Goal: Information Seeking & Learning: Learn about a topic

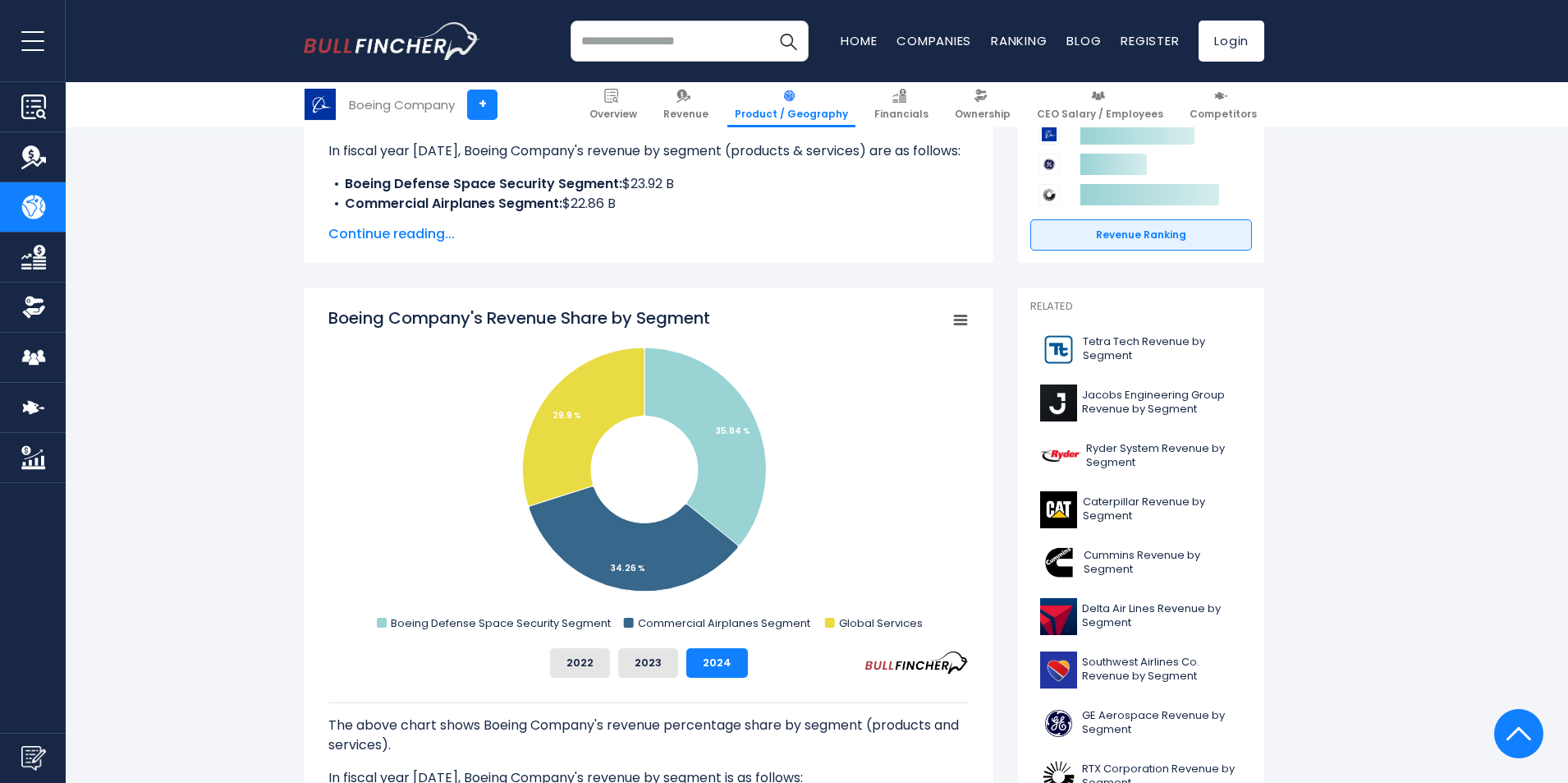
scroll to position [370, 0]
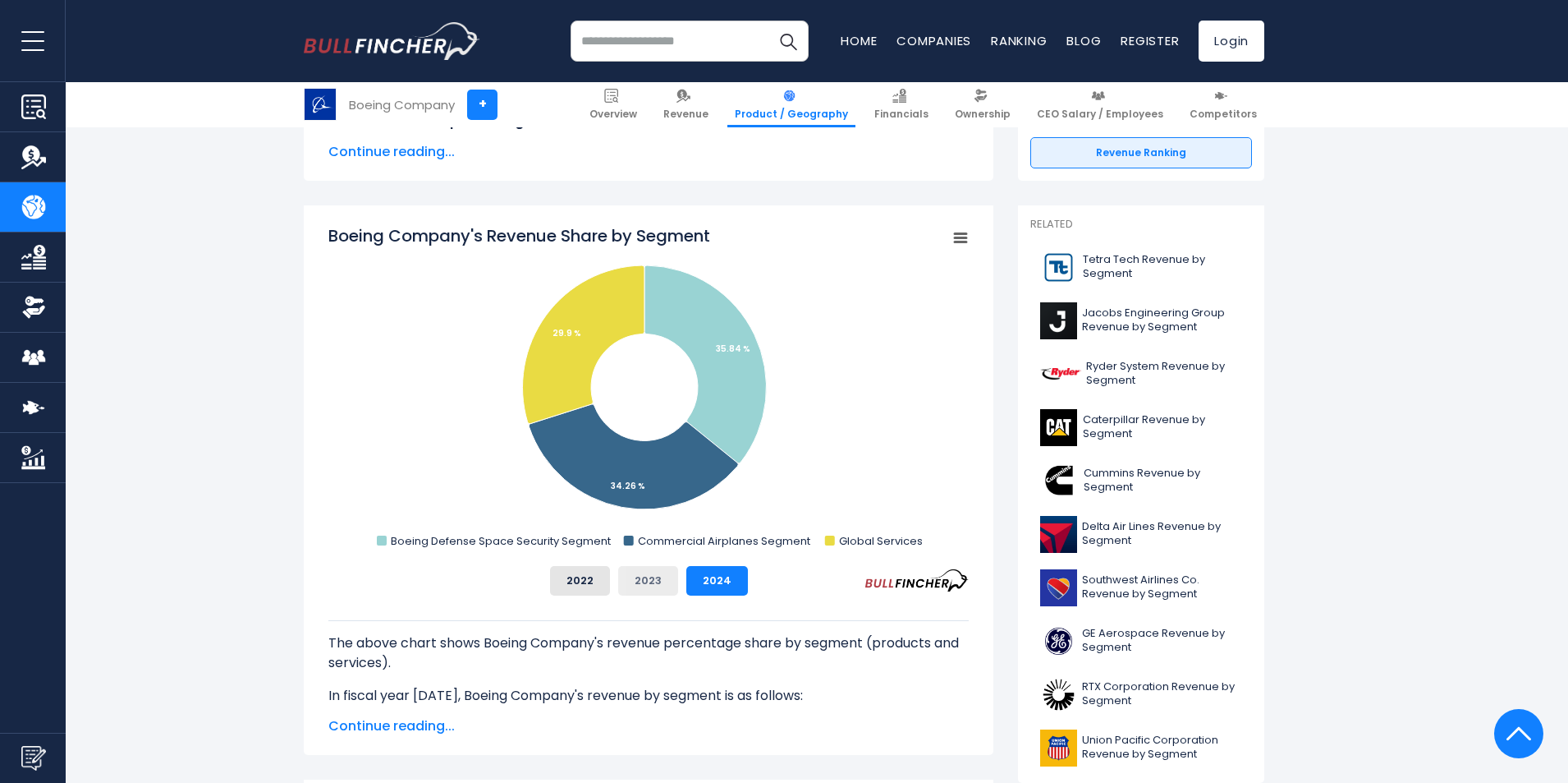
click at [666, 584] on button "2023" at bounding box center [648, 580] width 60 height 30
click at [593, 582] on button "2022" at bounding box center [580, 580] width 60 height 30
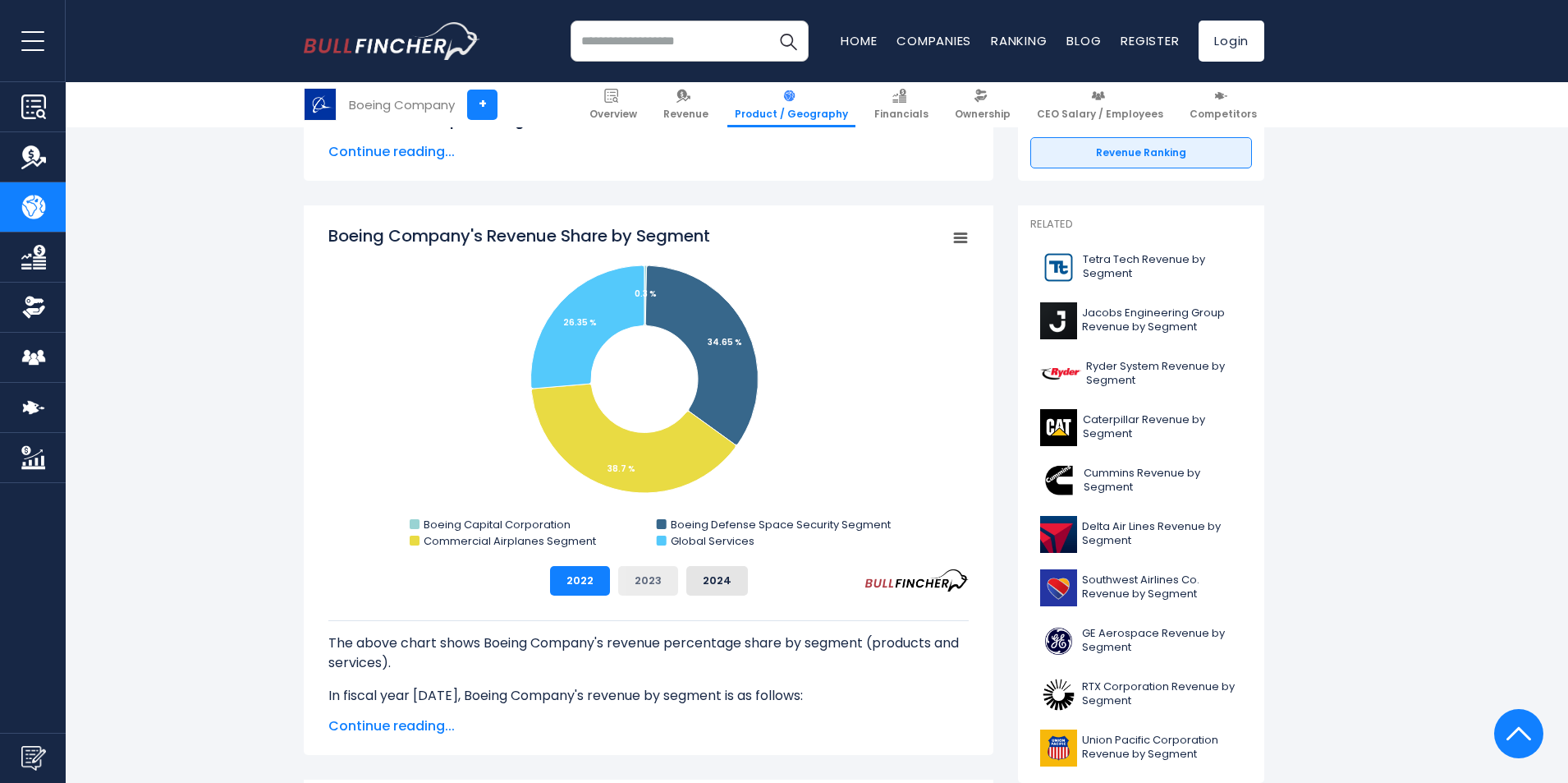
click at [662, 569] on button "2023" at bounding box center [648, 580] width 60 height 30
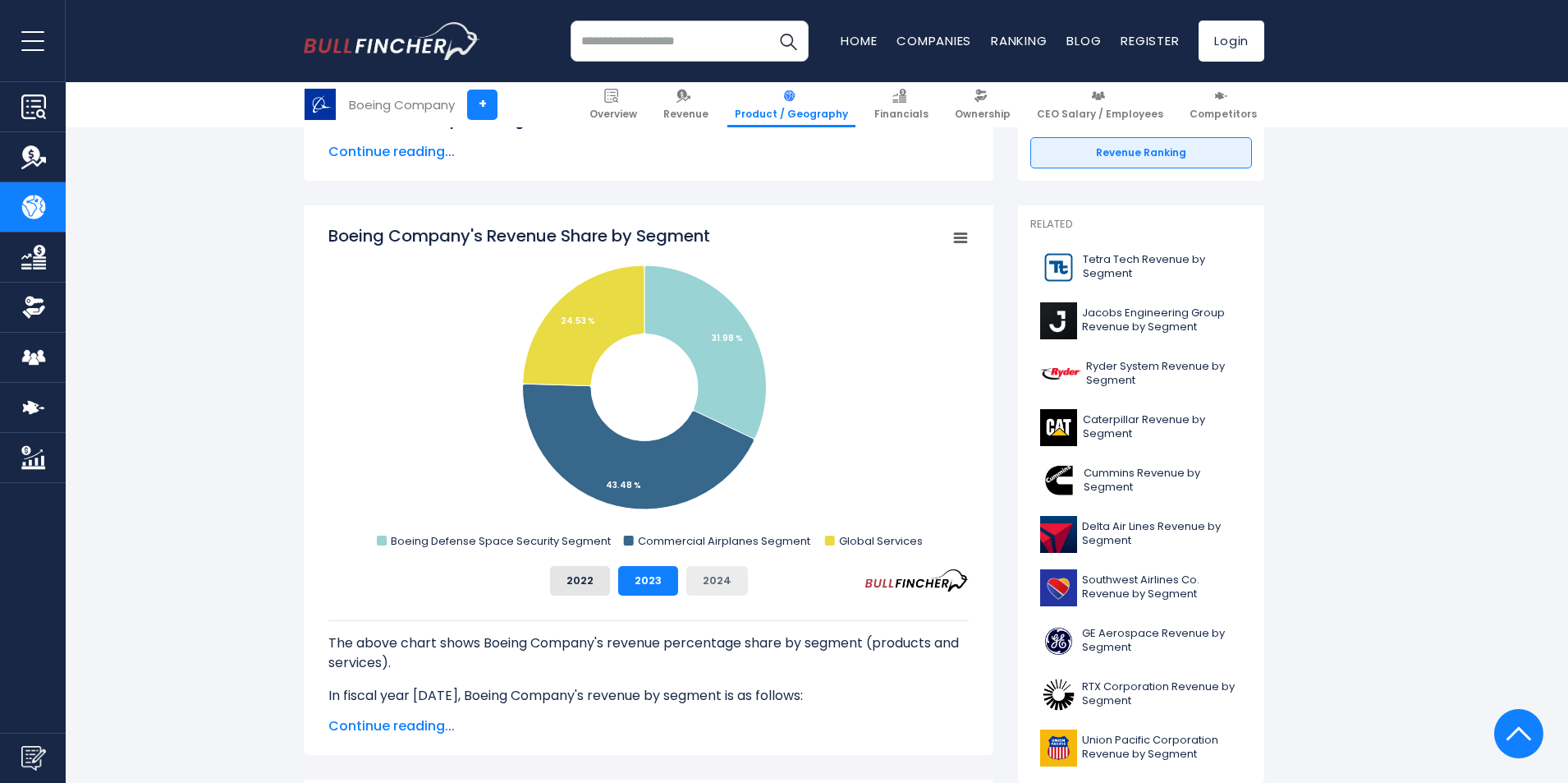
click at [706, 573] on button "2024" at bounding box center [717, 580] width 61 height 30
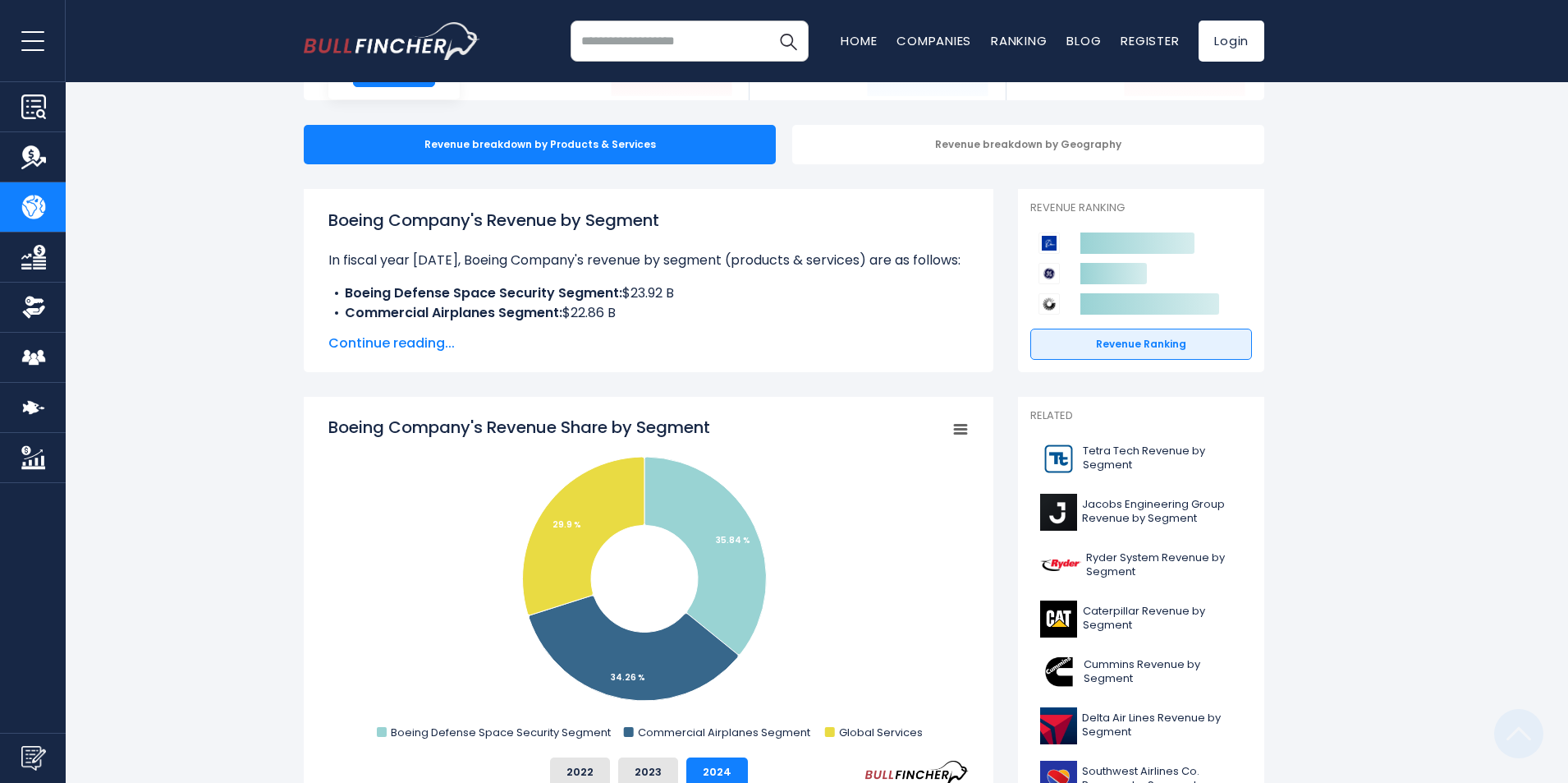
scroll to position [0, 0]
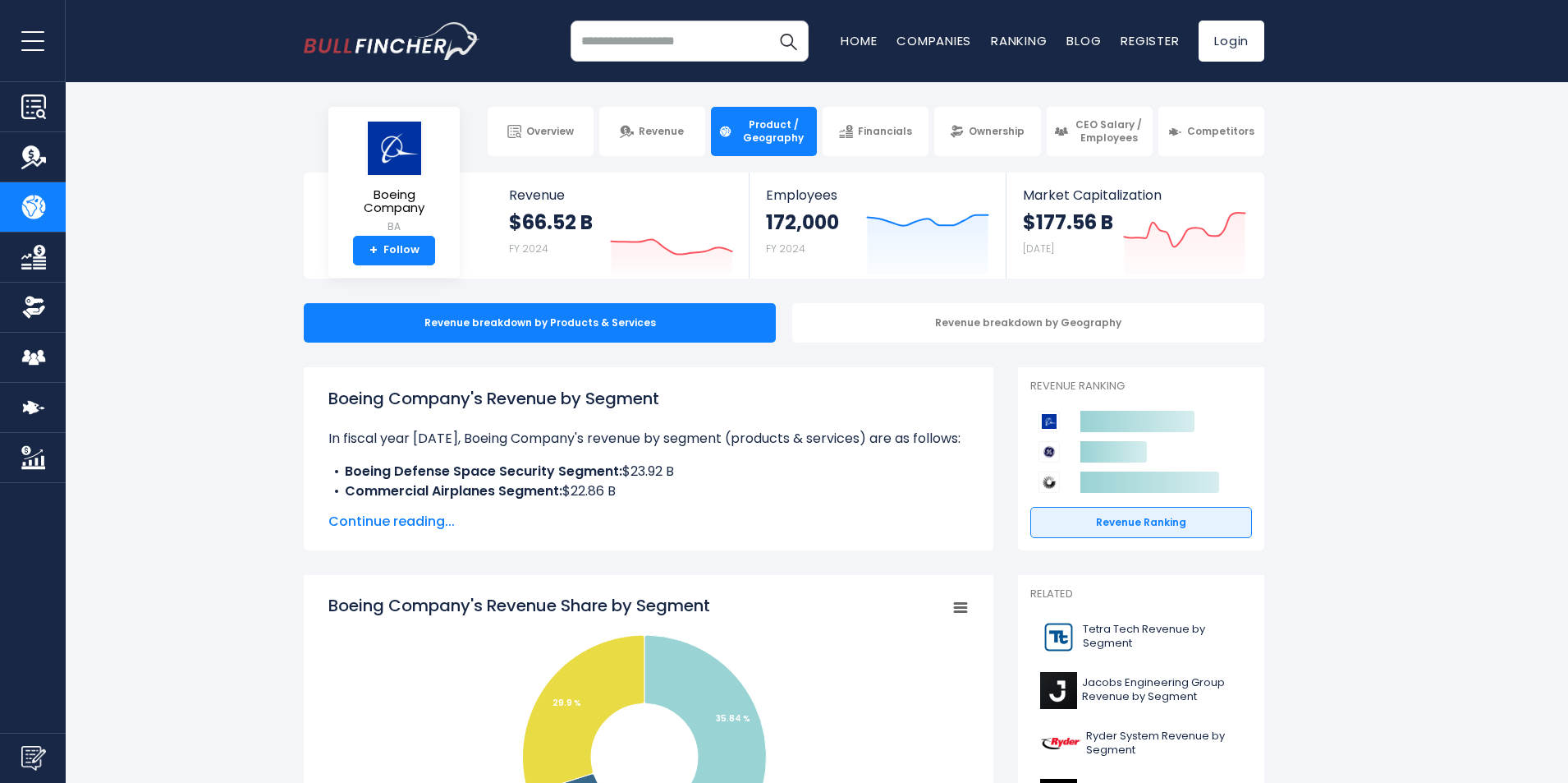
drag, startPoint x: 344, startPoint y: 400, endPoint x: 333, endPoint y: 398, distance: 11.2
click at [333, 398] on h1 "Boeing Company's Revenue by Segment" at bounding box center [648, 398] width 640 height 24
click at [393, 407] on h1 "Boeing Company's Revenue by Segment" at bounding box center [648, 398] width 640 height 24
drag, startPoint x: 331, startPoint y: 396, endPoint x: 669, endPoint y: 378, distance: 338.5
click at [669, 378] on div "Boeing Company's Revenue by Segment In fiscal year [DATE], Boeing Company's rev…" at bounding box center [648, 458] width 690 height 184
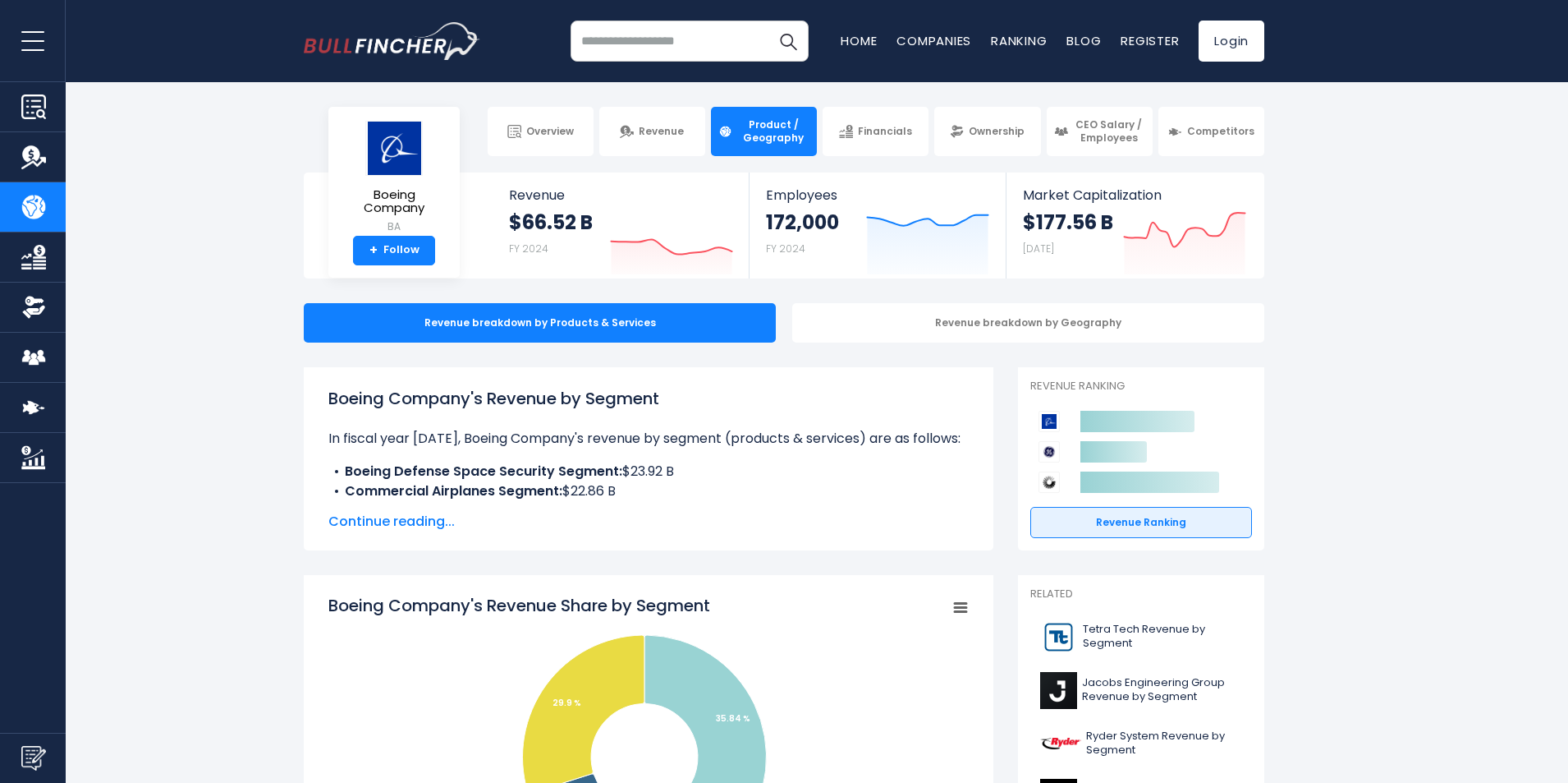
copy h1 "Boeing Company's Revenue by Segment"
